Goal: Task Accomplishment & Management: Use online tool/utility

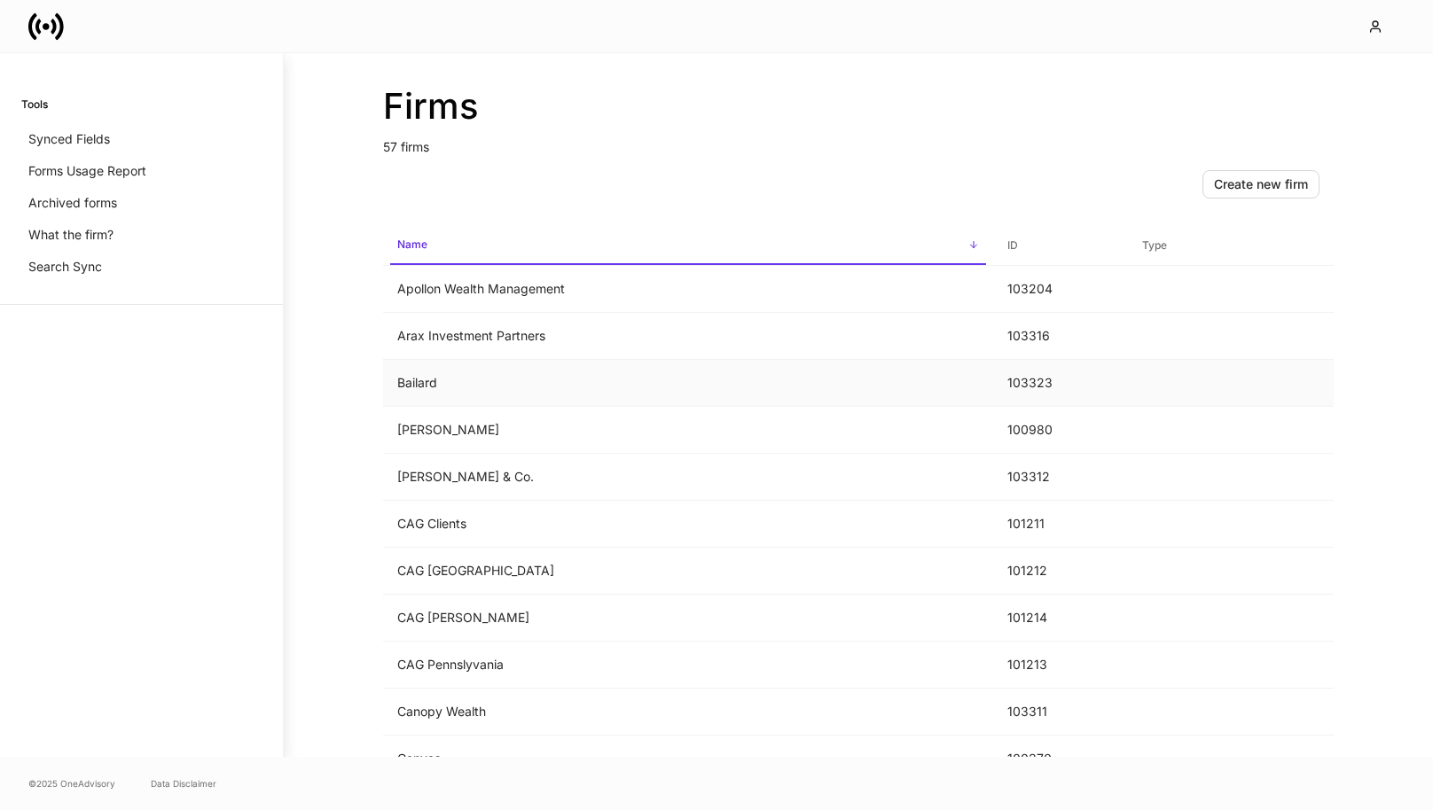
click at [849, 399] on td "Bailard" at bounding box center [688, 383] width 610 height 47
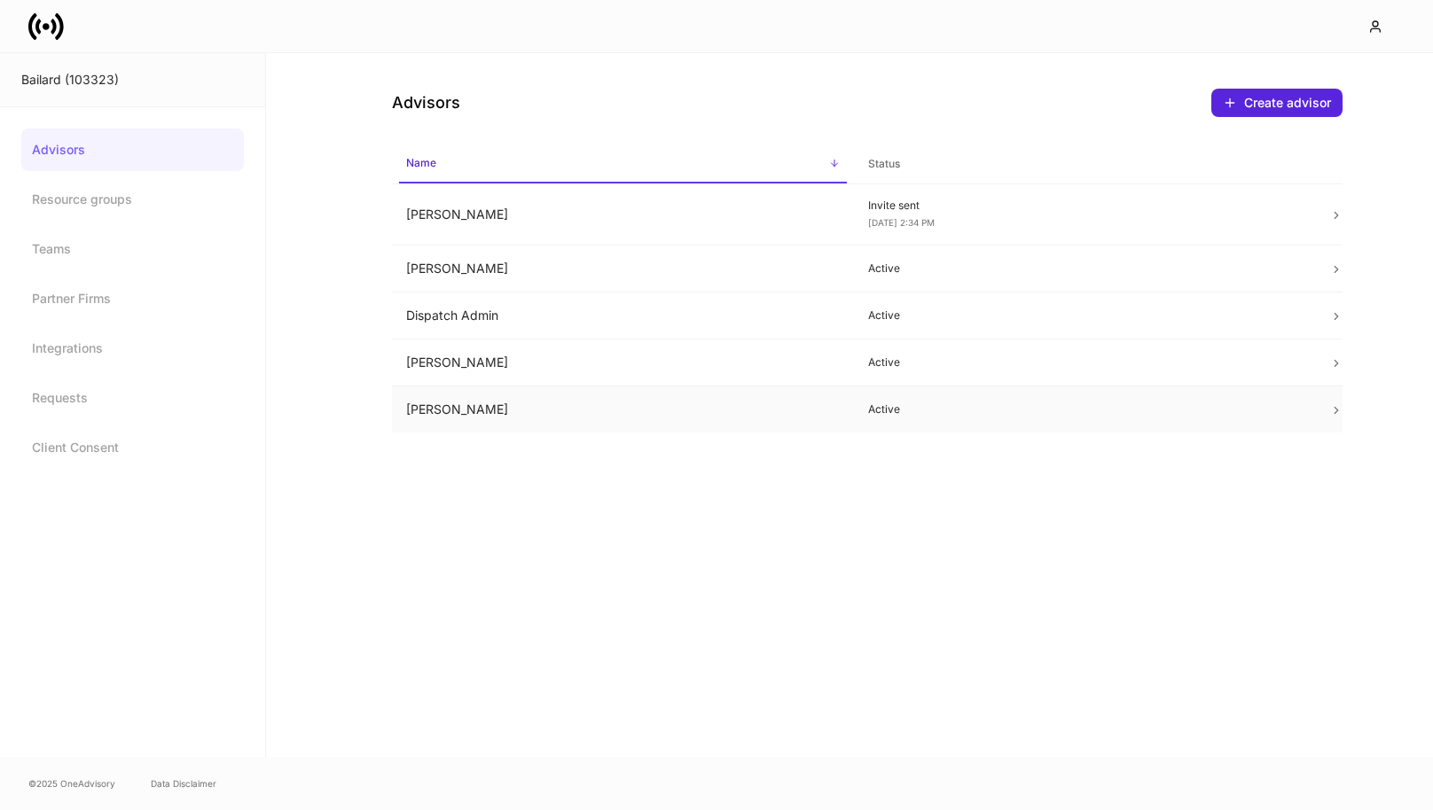
click at [540, 401] on td "[PERSON_NAME]" at bounding box center [623, 410] width 462 height 47
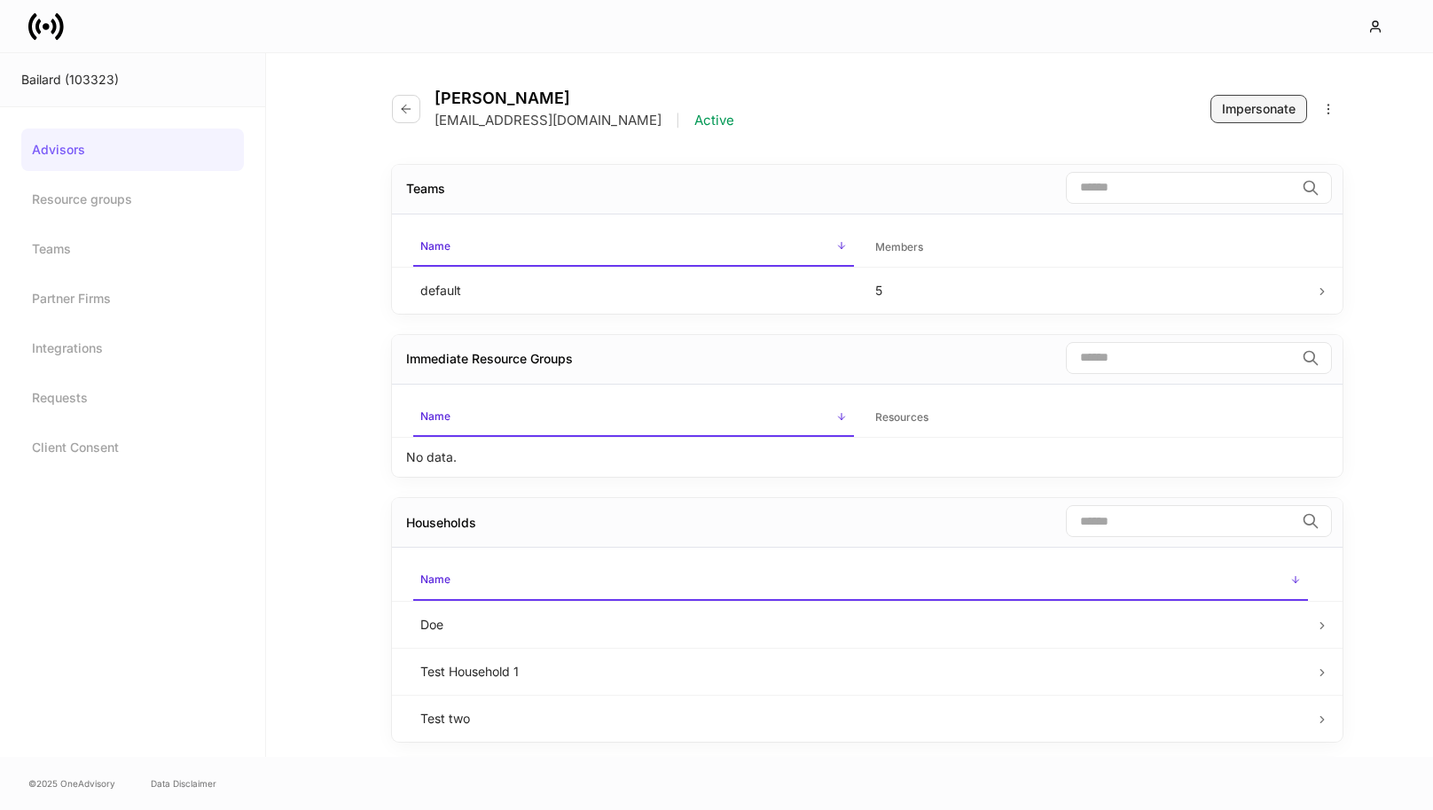
click at [1218, 121] on button "Impersonate" at bounding box center [1258, 109] width 97 height 28
click at [393, 109] on button "button" at bounding box center [406, 109] width 28 height 28
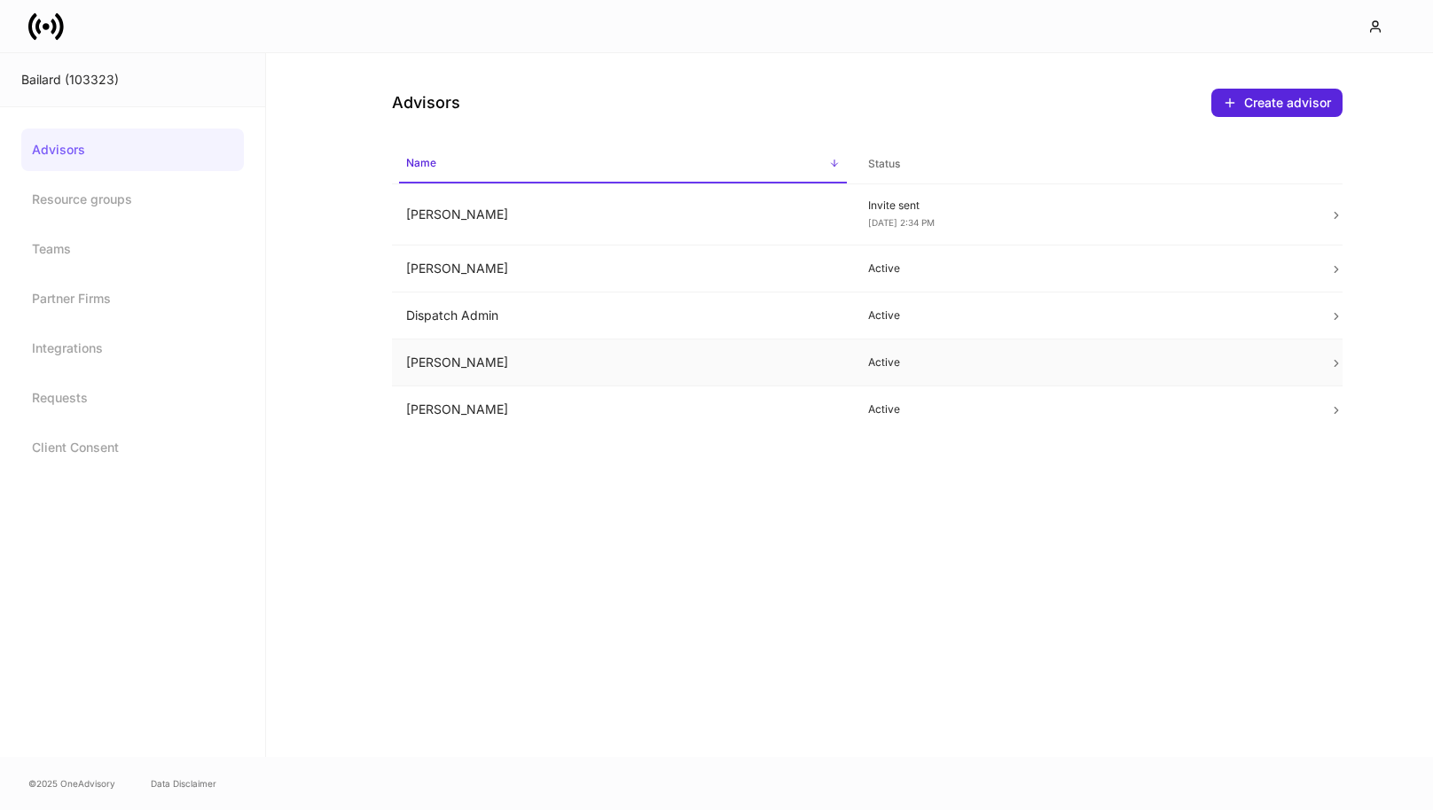
click at [841, 342] on td "[PERSON_NAME]" at bounding box center [623, 363] width 462 height 47
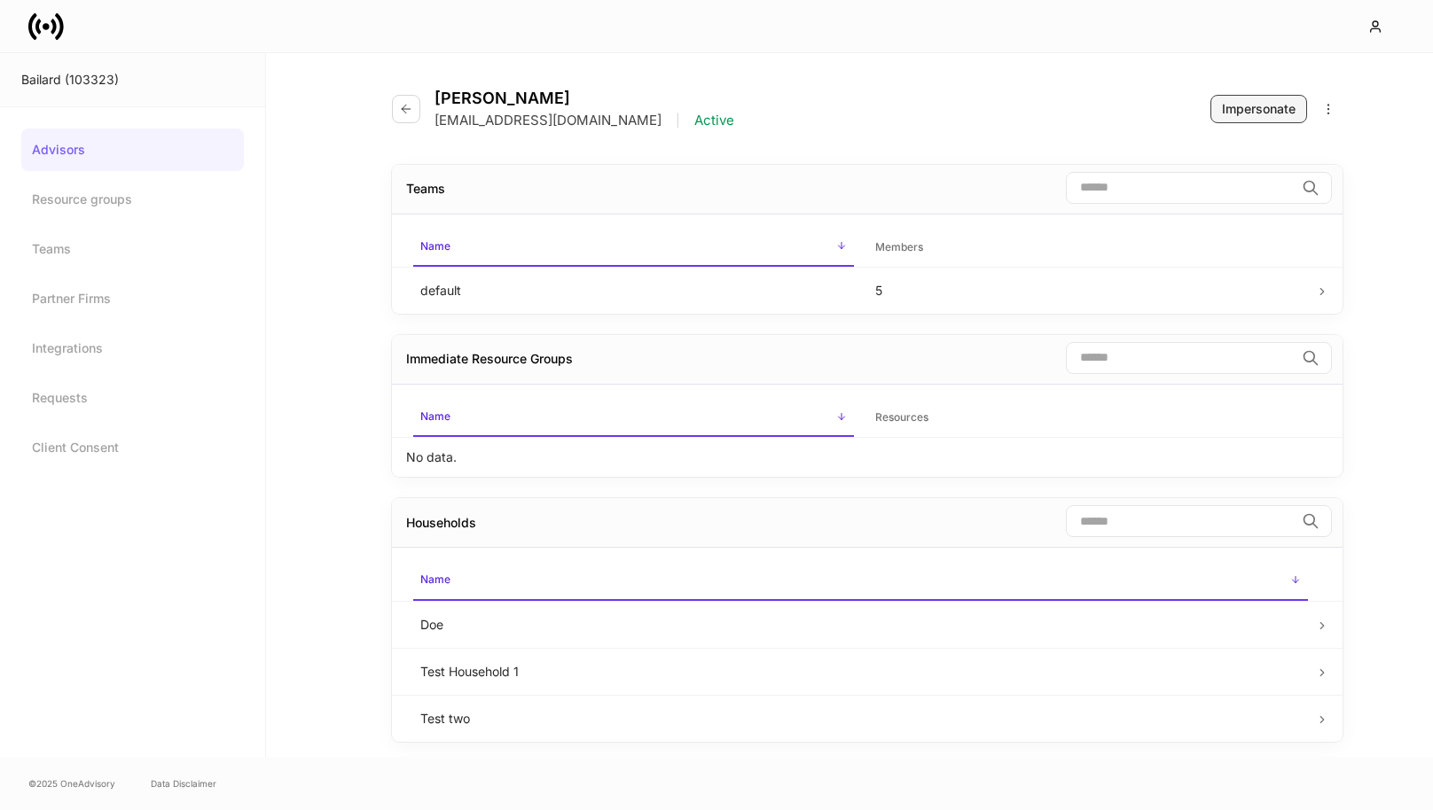
click at [1271, 115] on div "Impersonate" at bounding box center [1259, 109] width 74 height 18
